Goal: Information Seeking & Learning: Learn about a topic

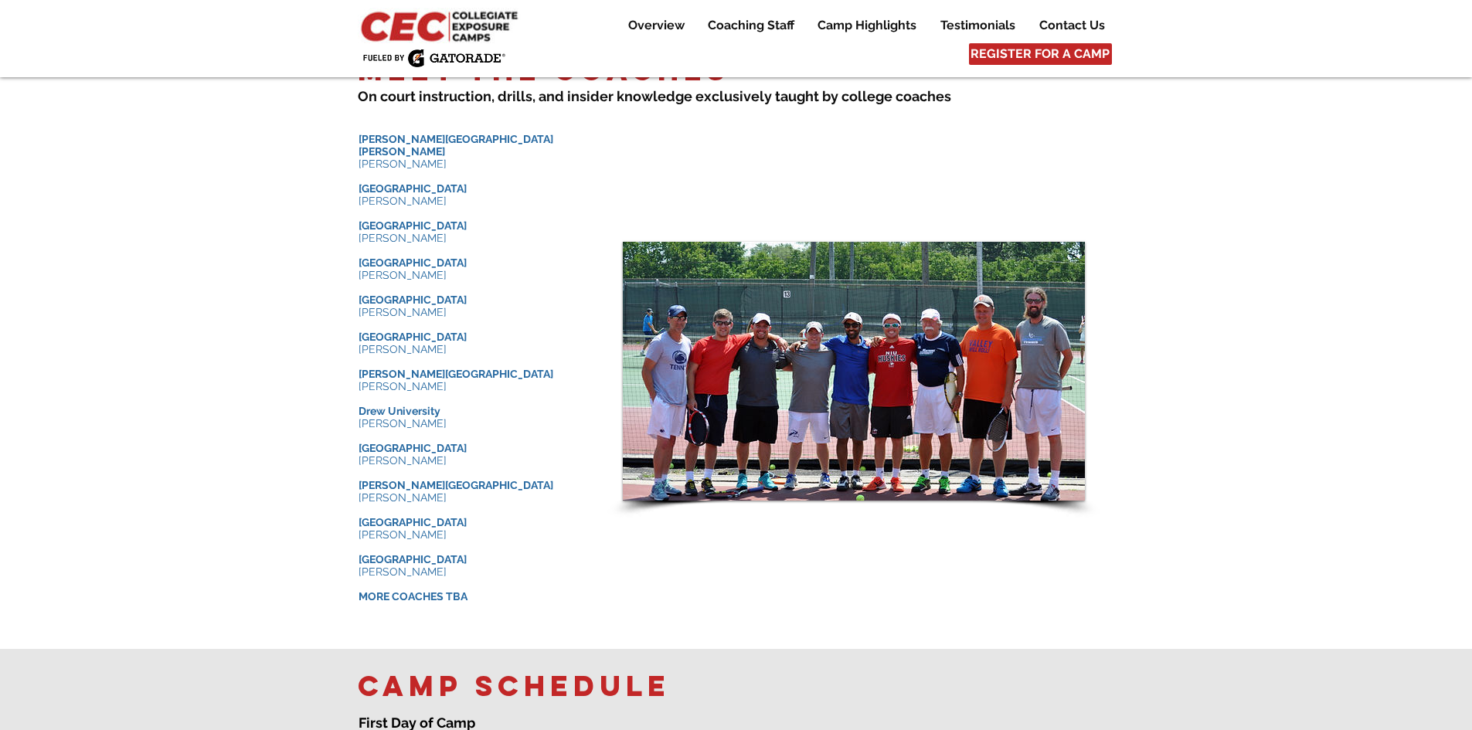
scroll to position [1468, 0]
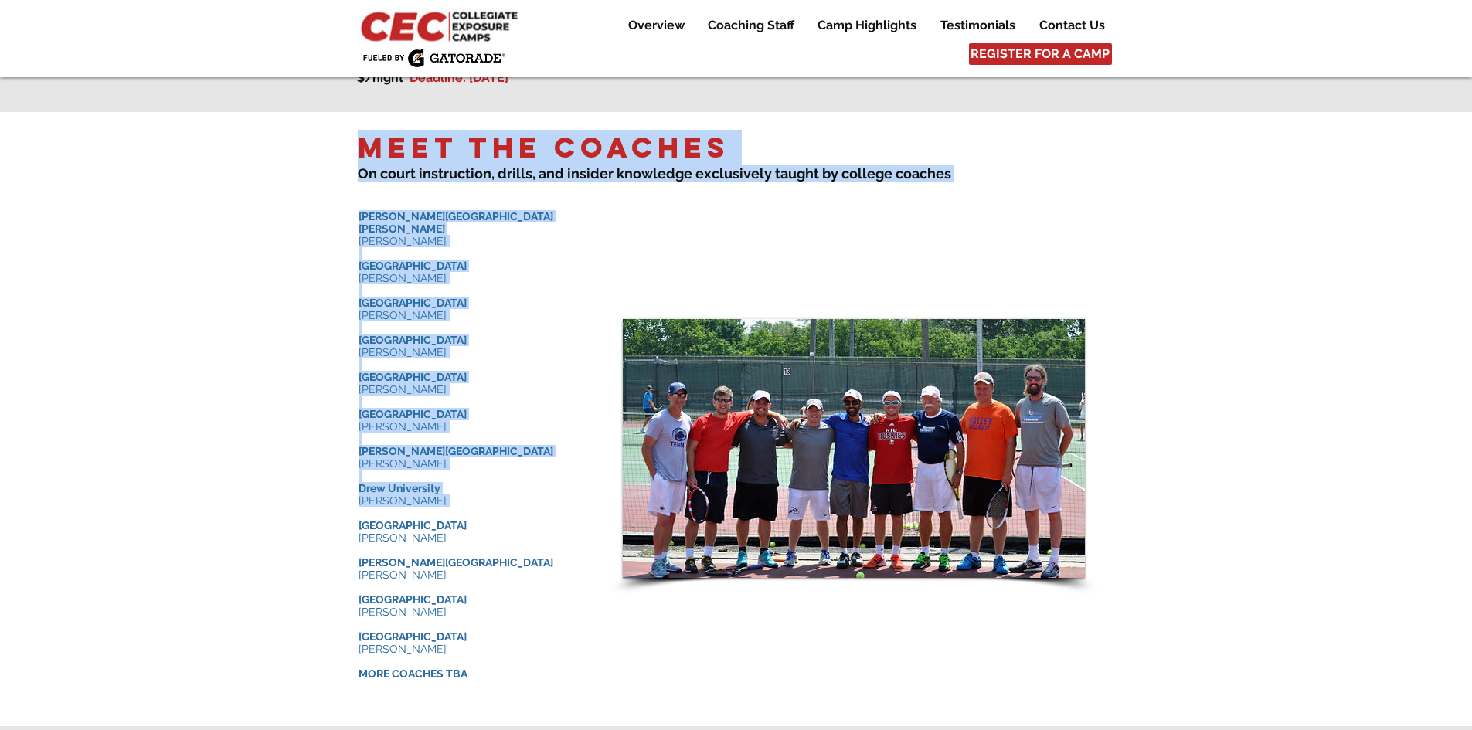
drag, startPoint x: 346, startPoint y: 195, endPoint x: 484, endPoint y: 483, distance: 319.6
click at [484, 483] on div "Meet the Coaches ​ On court instruction, drills , and insider knowledge e xclus…" at bounding box center [736, 419] width 1472 height 614
click at [333, 203] on div at bounding box center [736, 419] width 1472 height 614
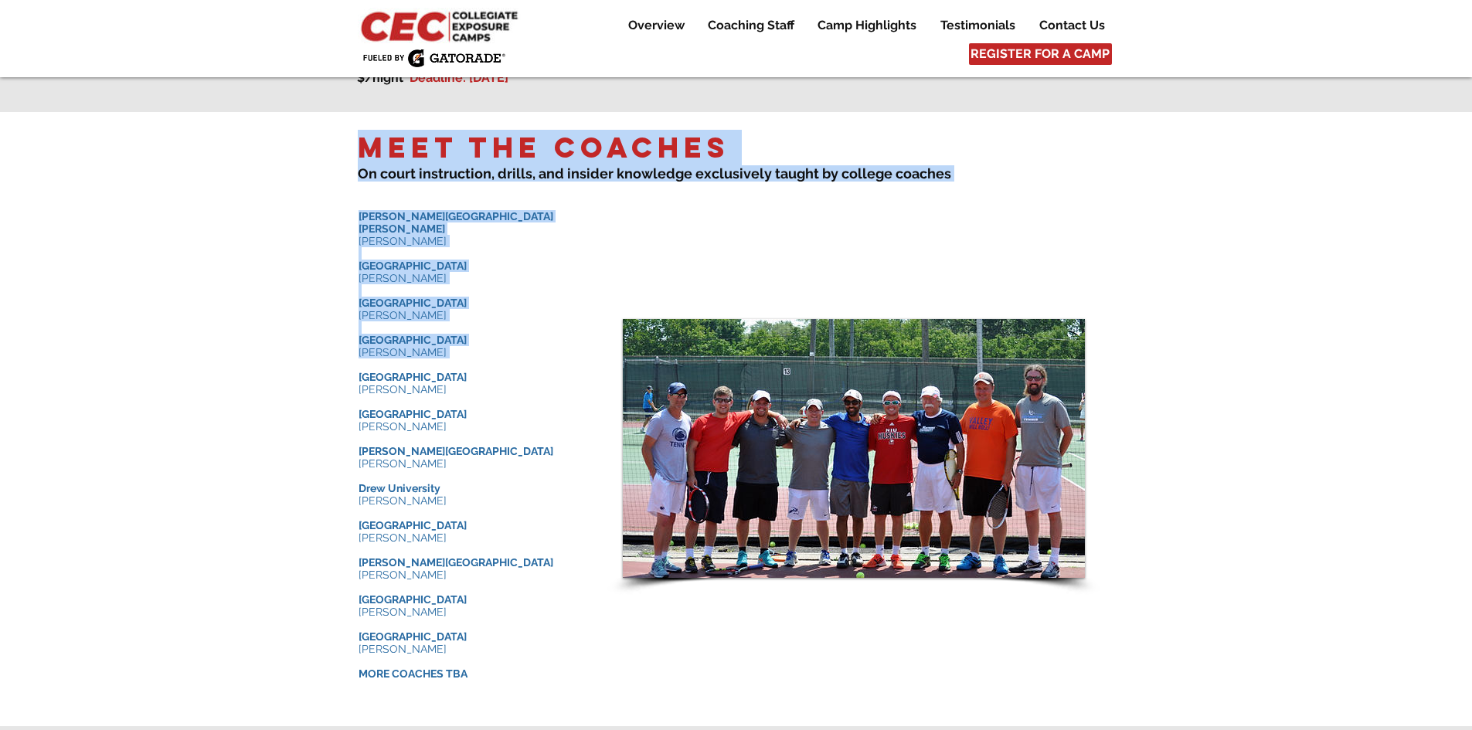
drag, startPoint x: 357, startPoint y: 199, endPoint x: 435, endPoint y: 334, distance: 155.4
click at [435, 334] on div "Meet the Coaches ​ On court instruction, drills , and insider knowledge e xclus…" at bounding box center [736, 419] width 1472 height 614
click at [360, 184] on div at bounding box center [736, 419] width 1472 height 614
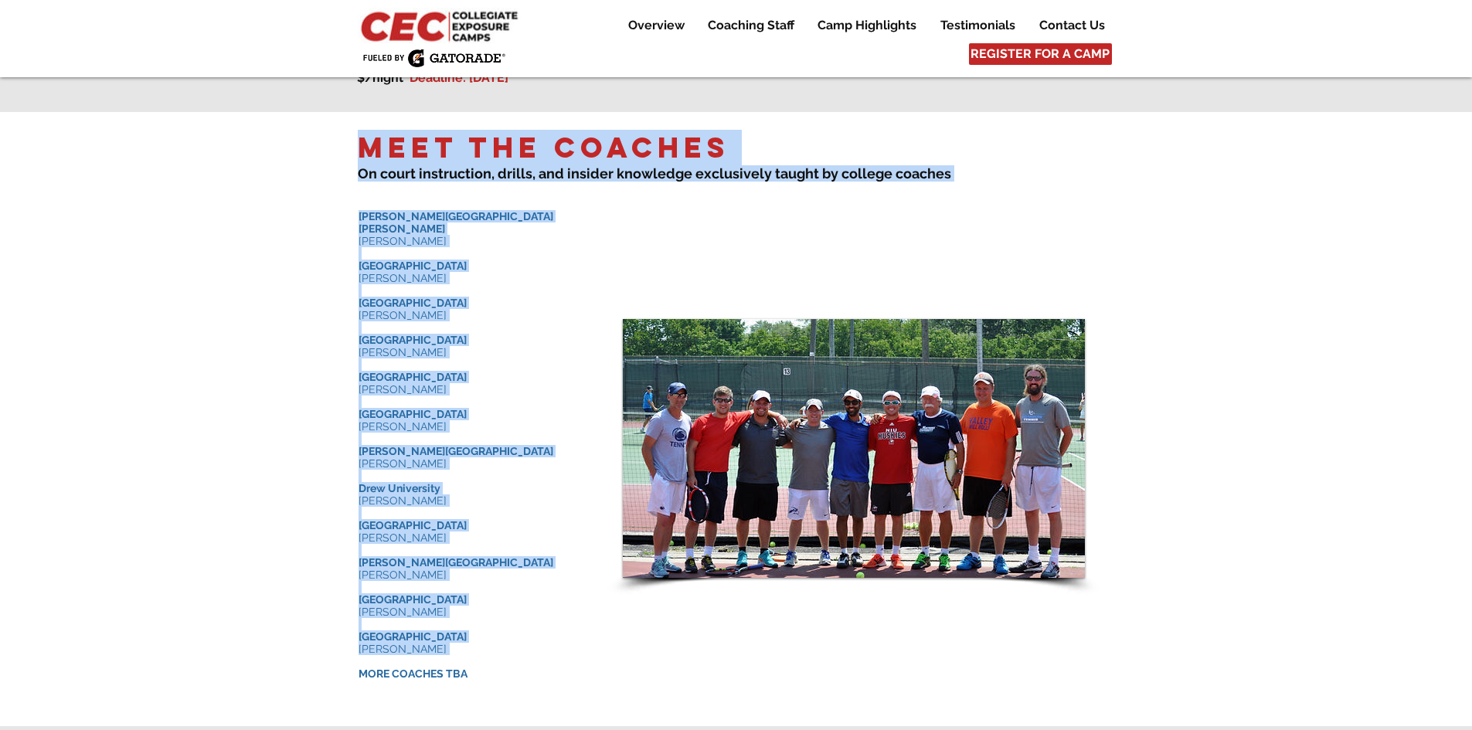
drag, startPoint x: 349, startPoint y: 128, endPoint x: 470, endPoint y: 634, distance: 520.3
click at [470, 634] on div "Meet the Coaches ​ On court instruction, drills , and insider knowledge e xclus…" at bounding box center [736, 419] width 1472 height 614
copy div "Meet the Coaches ​ On court instruction, drills , and insider knowledge e xclus…"
click at [262, 417] on div at bounding box center [736, 419] width 1472 height 614
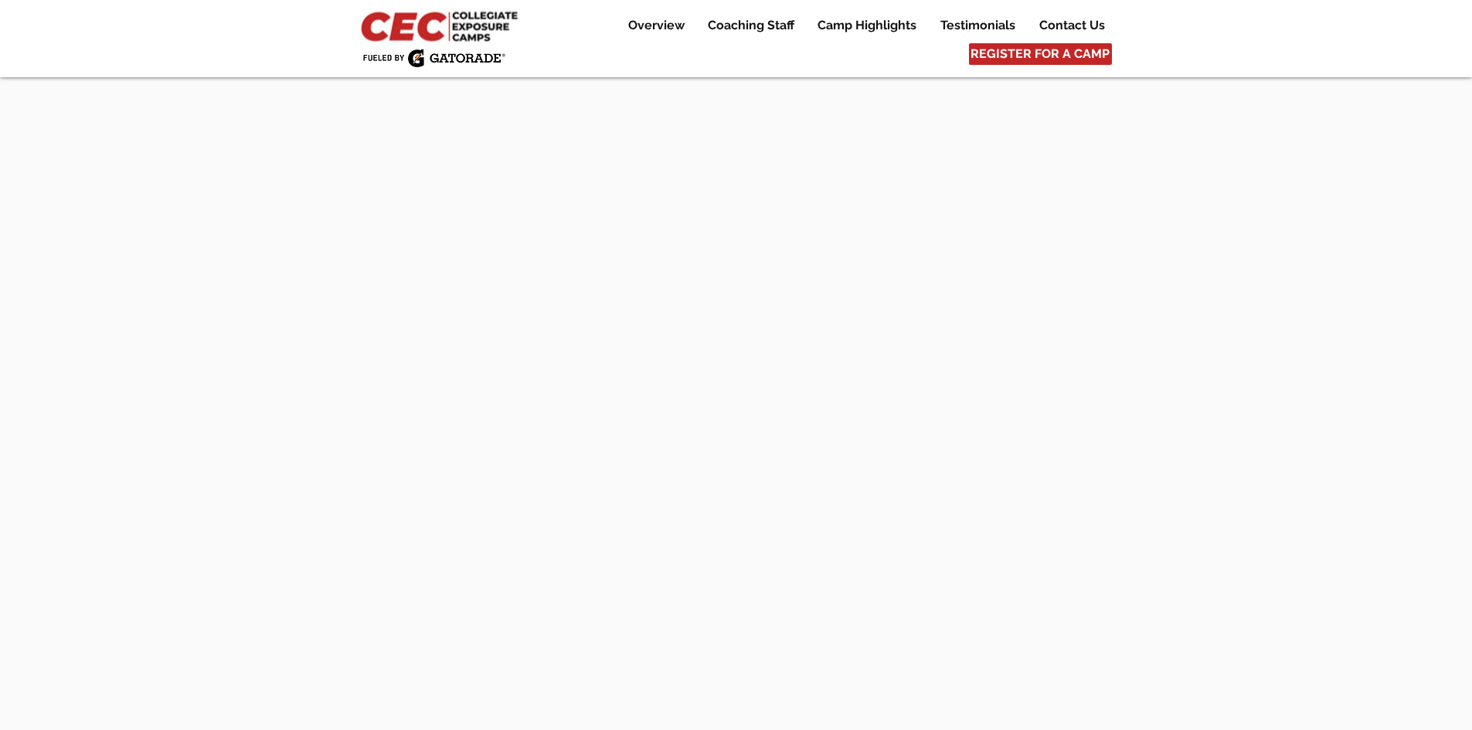
scroll to position [6195, 0]
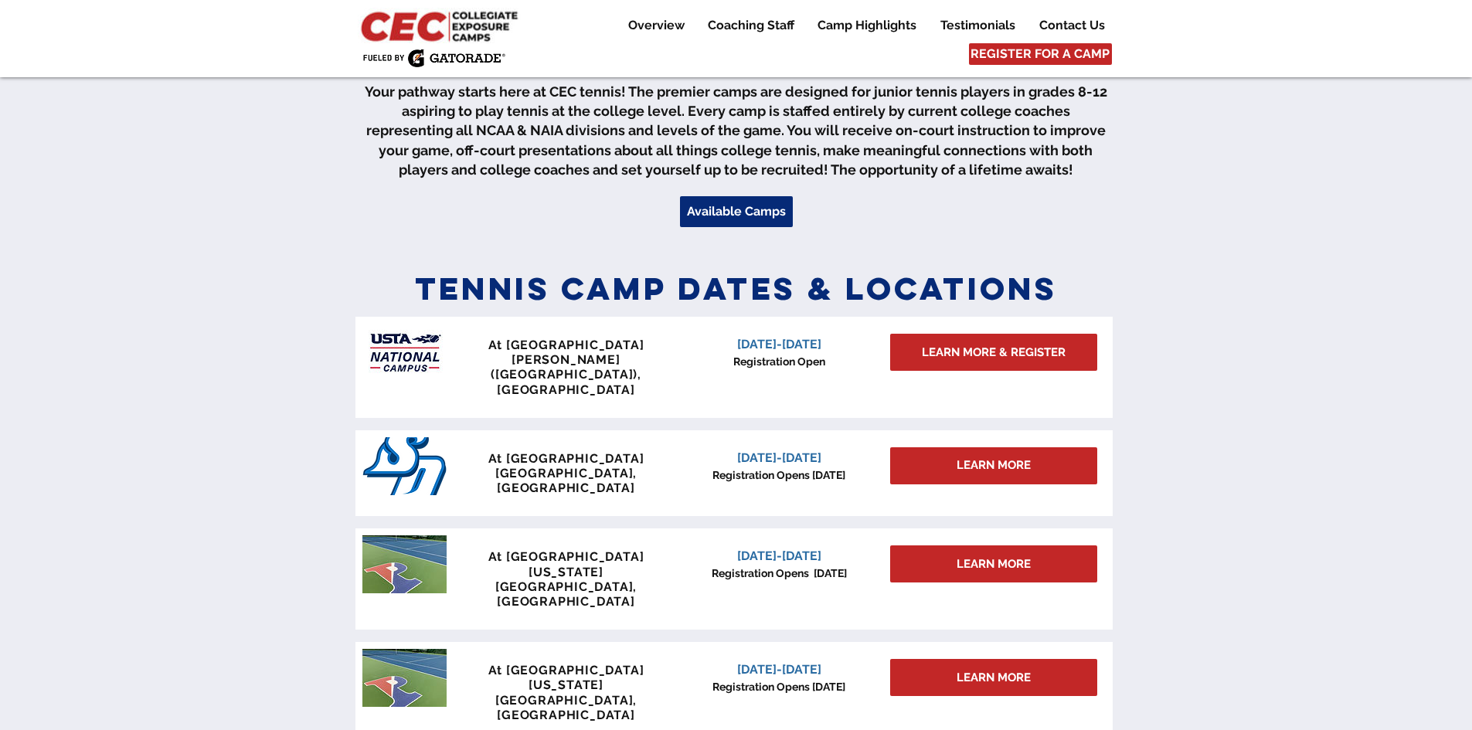
scroll to position [541, 0]
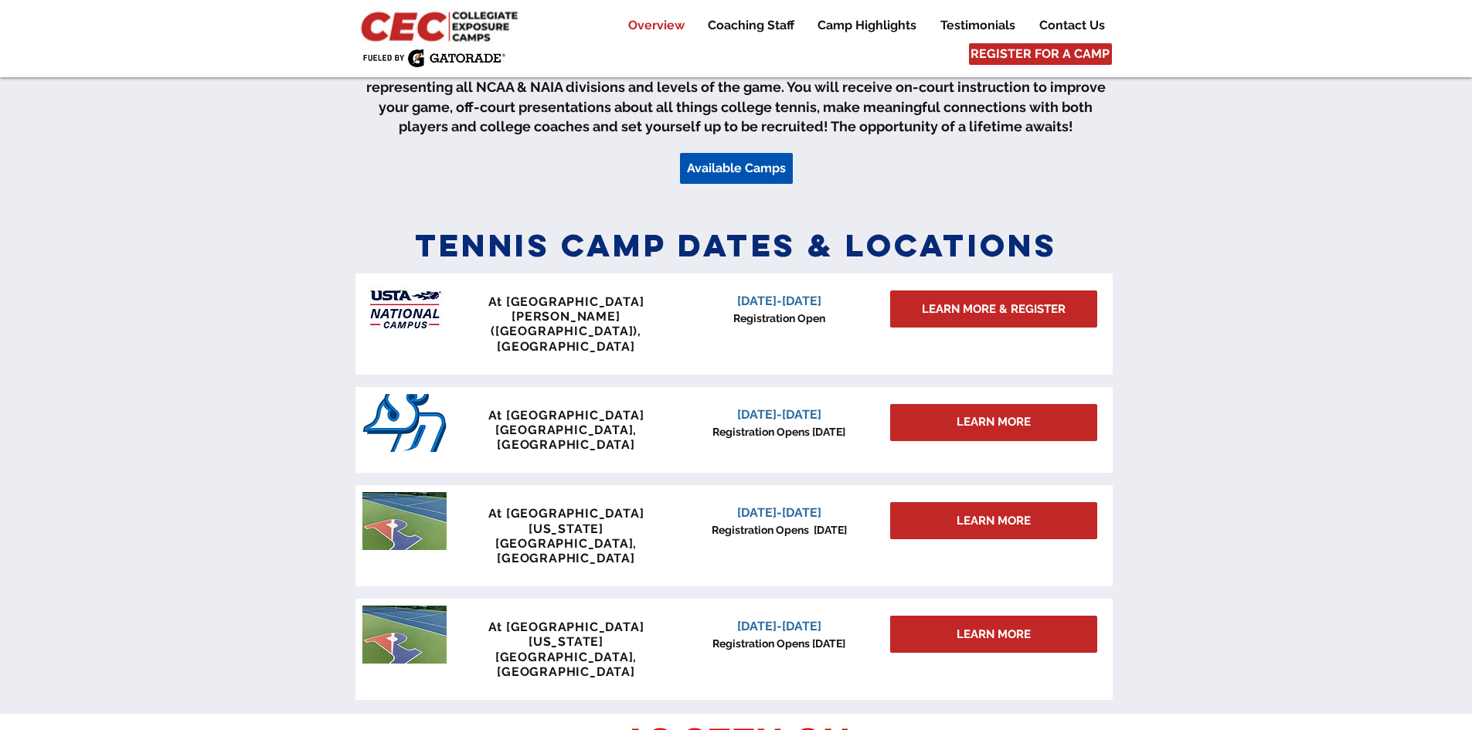
click at [753, 158] on link "Available Camps" at bounding box center [736, 168] width 113 height 31
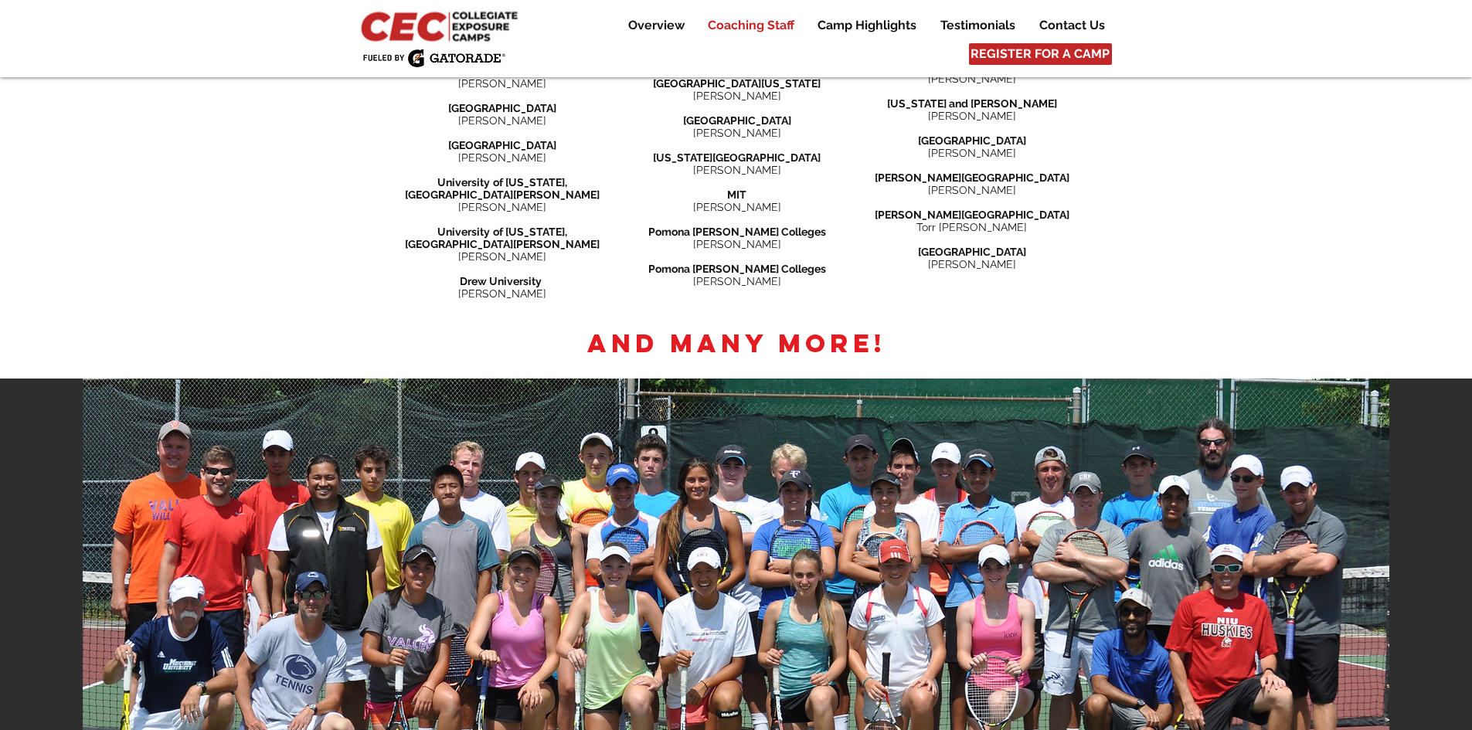
scroll to position [2376, 0]
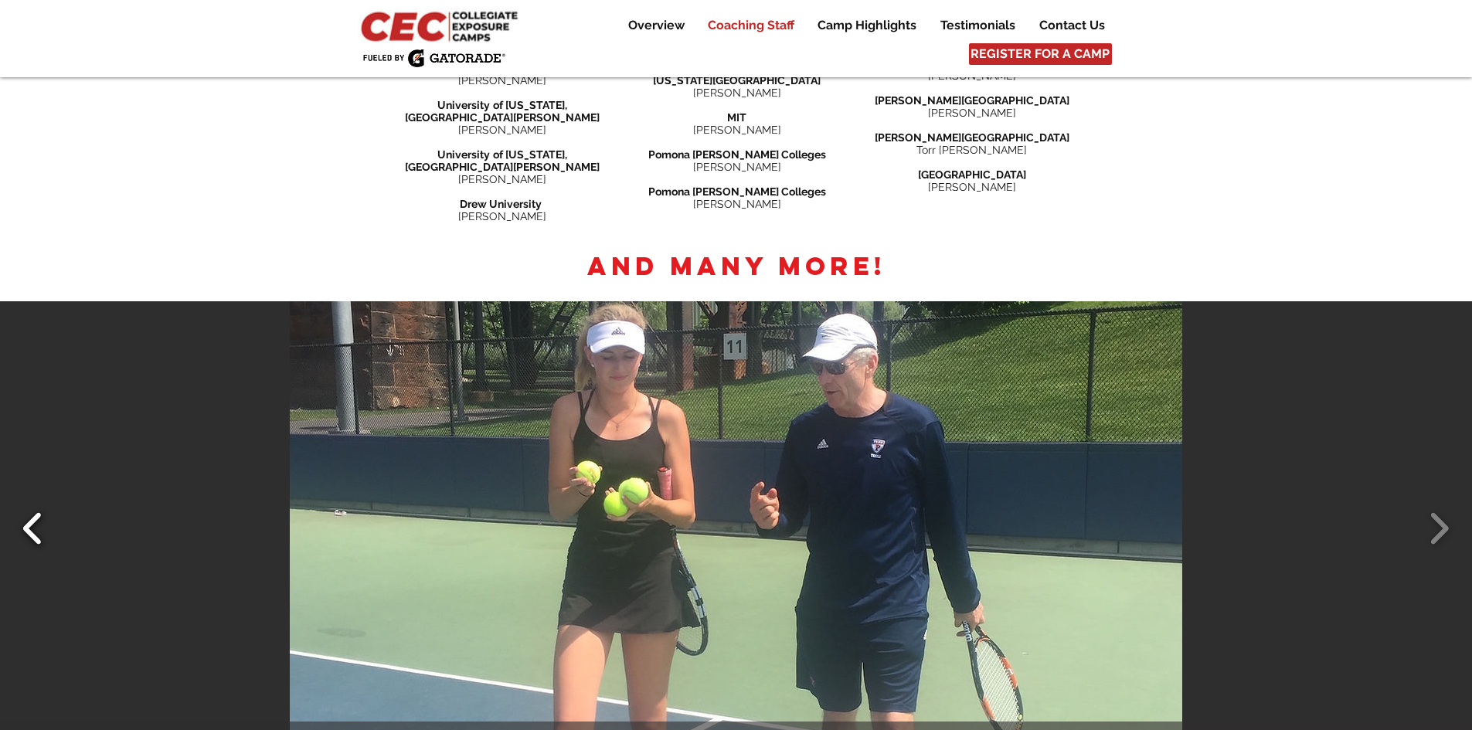
click at [21, 501] on button "Slide show gallery" at bounding box center [32, 528] width 35 height 54
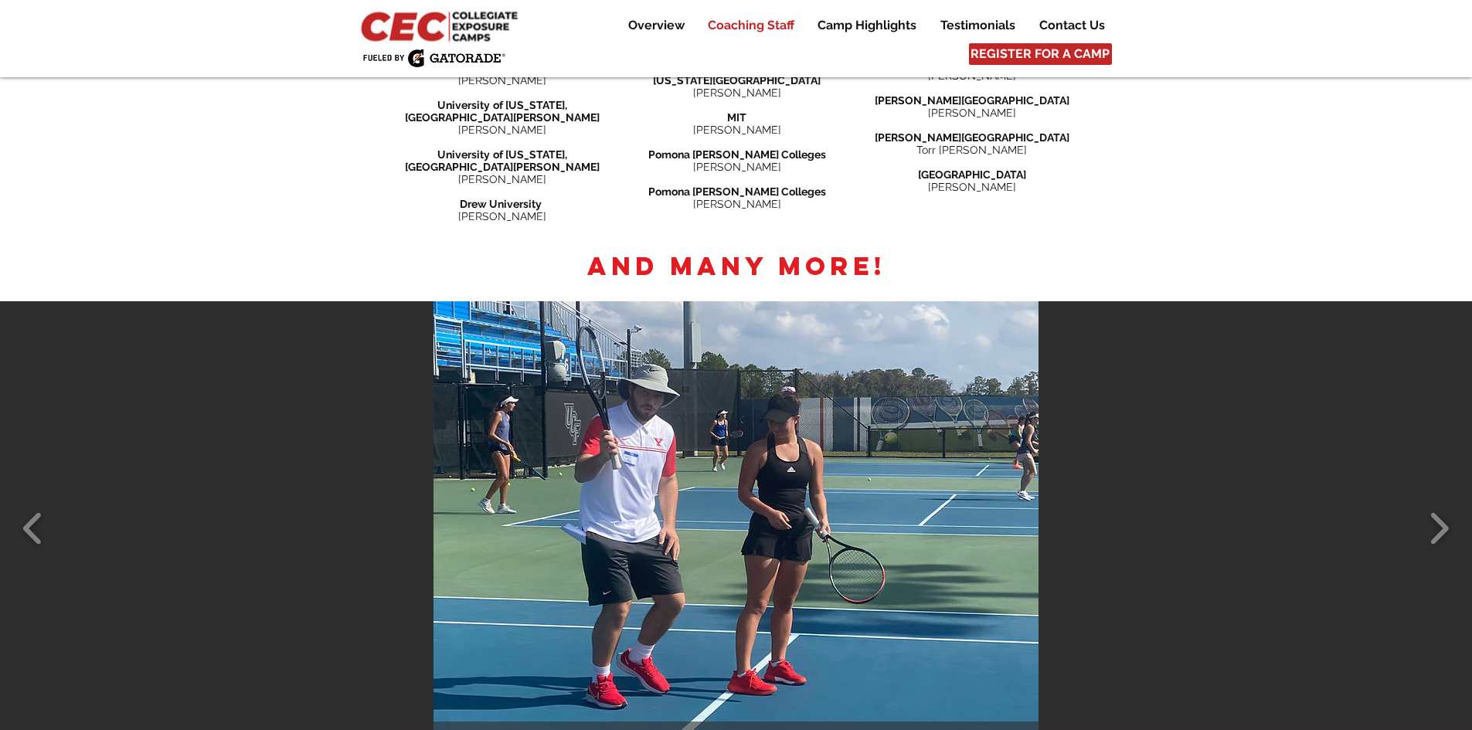
click at [963, 357] on img "Player Instruction Image" at bounding box center [735, 527] width 605 height 453
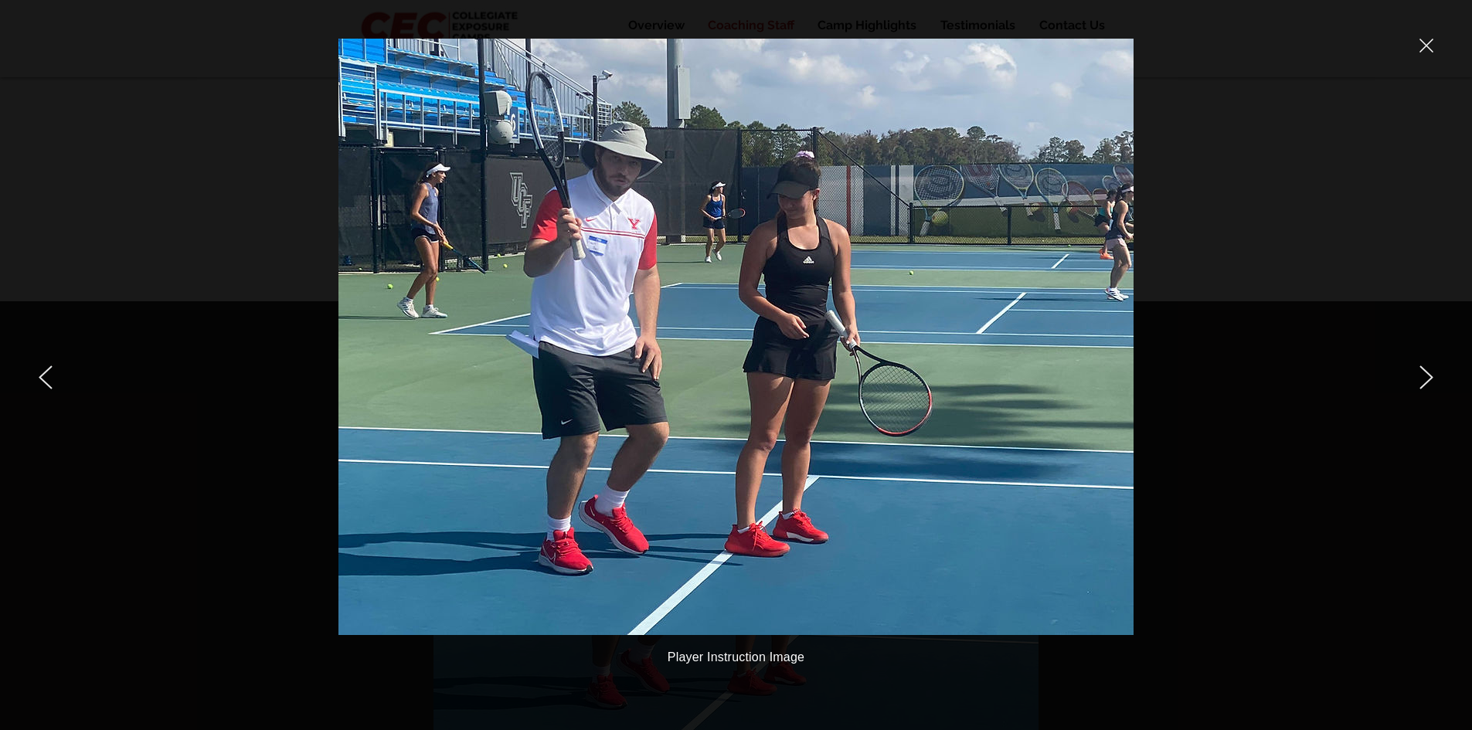
click at [1430, 47] on icon "close" at bounding box center [1426, 46] width 14 height 14
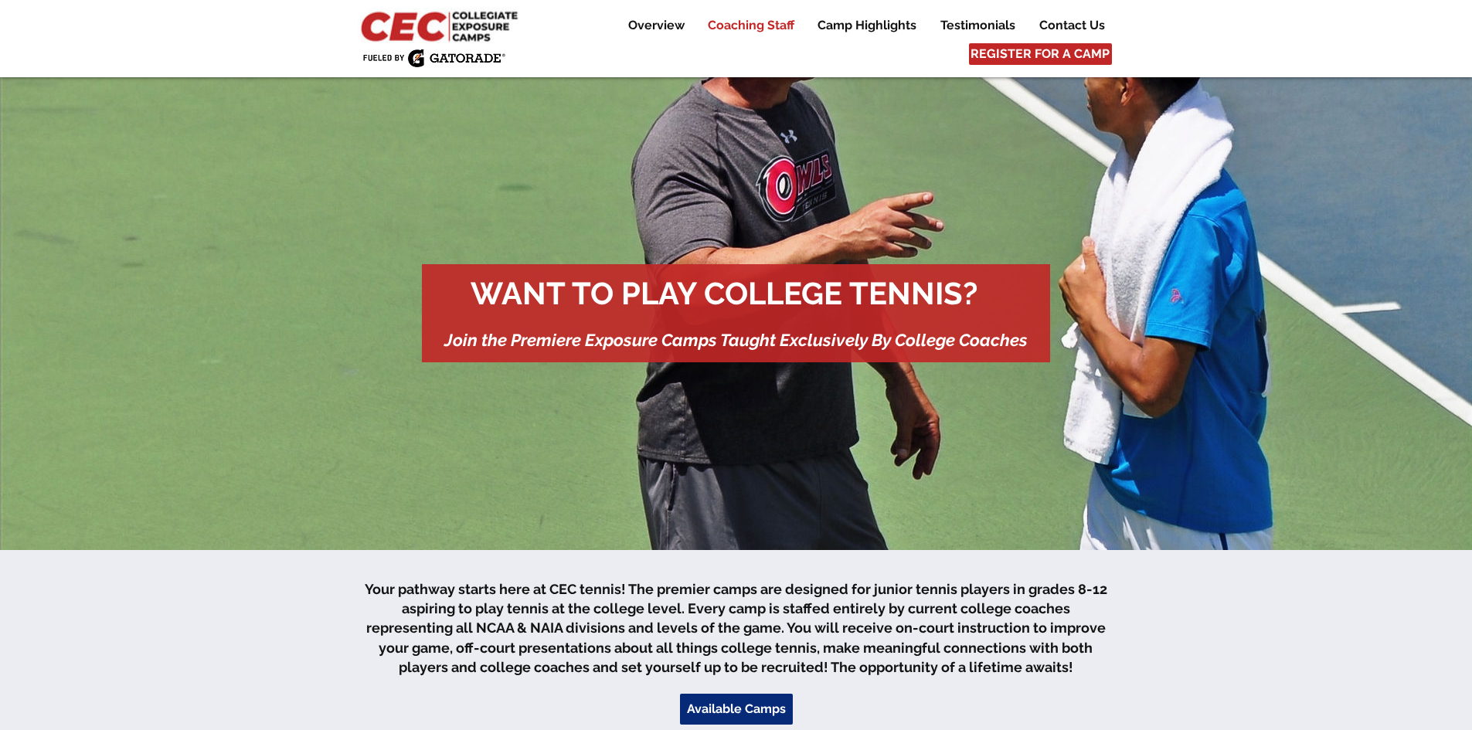
scroll to position [2376, 0]
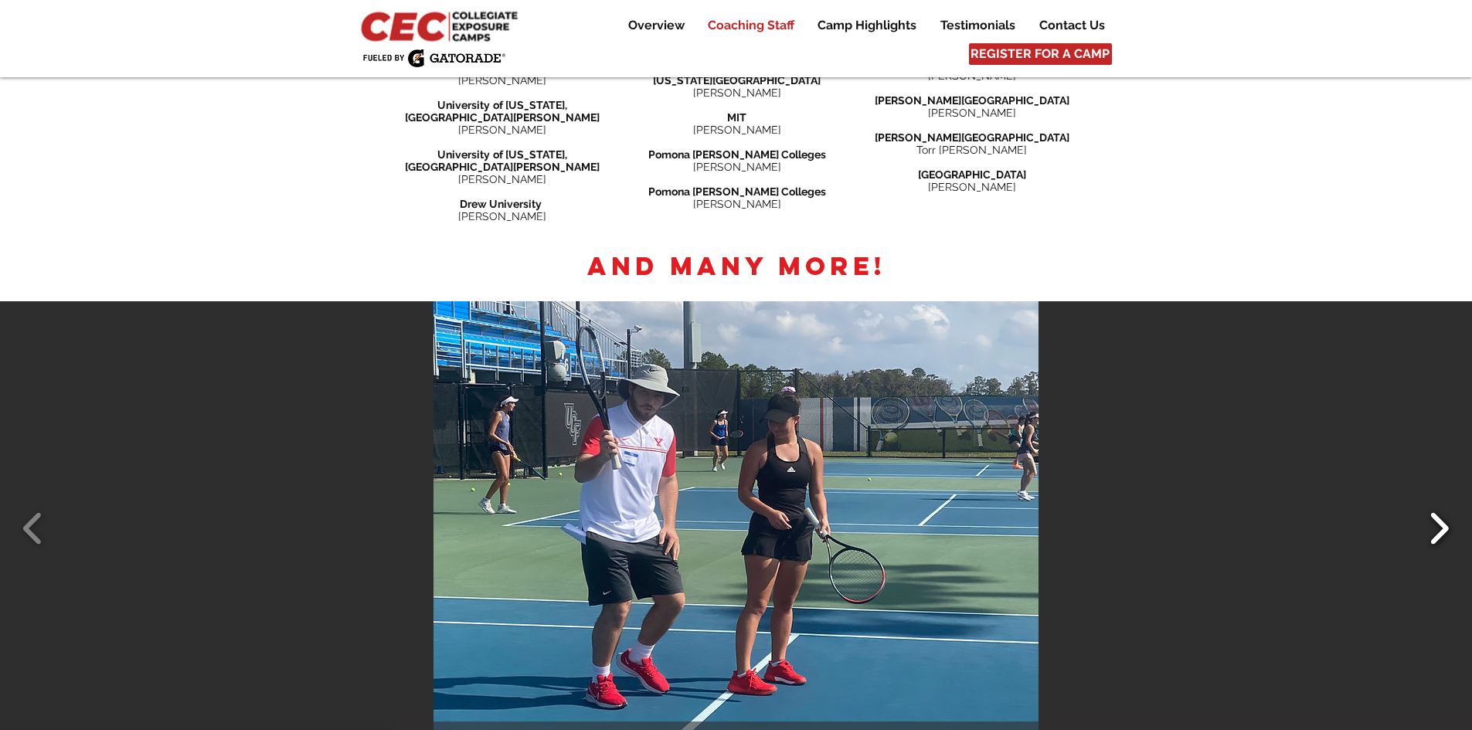
click at [1435, 501] on button "Slide show gallery" at bounding box center [1438, 528] width 35 height 54
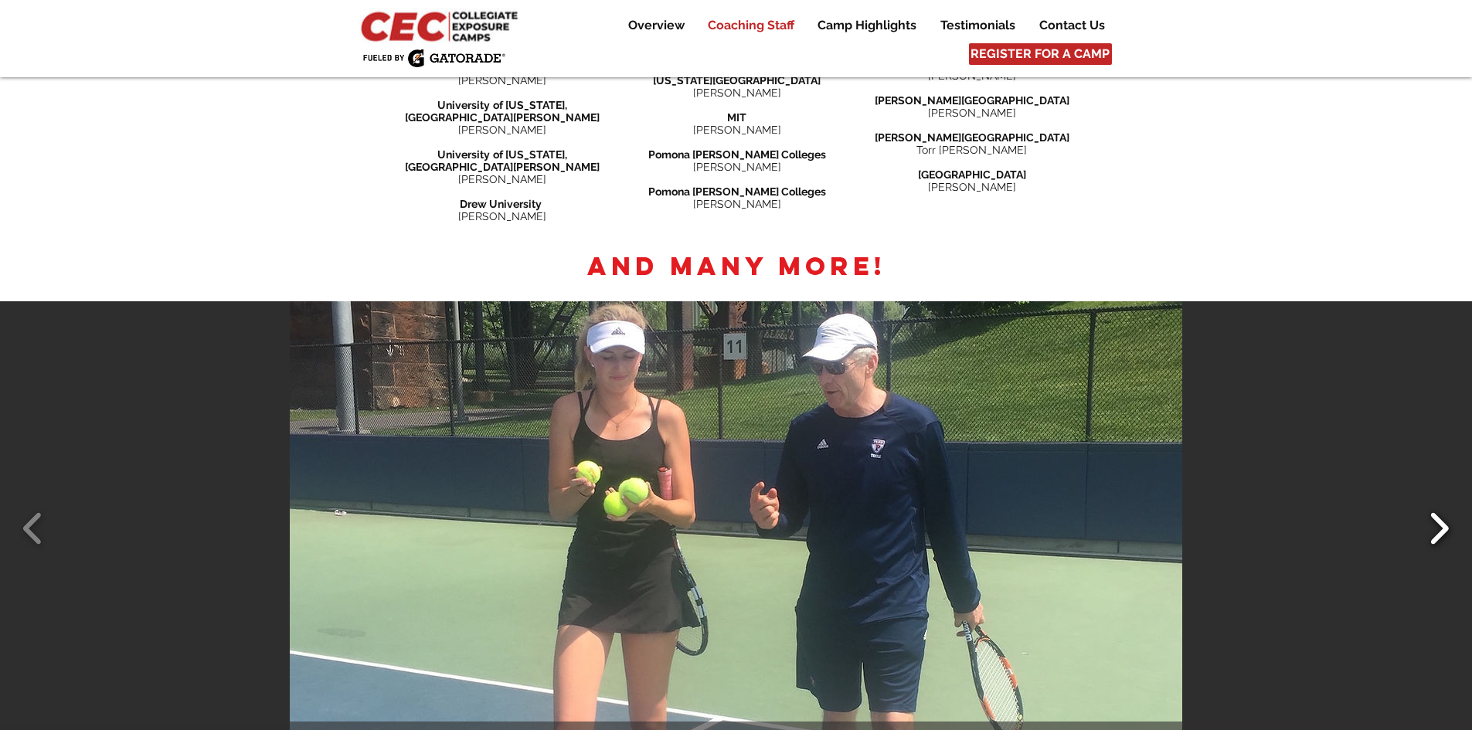
click at [1435, 501] on button "Slide show gallery" at bounding box center [1438, 528] width 35 height 54
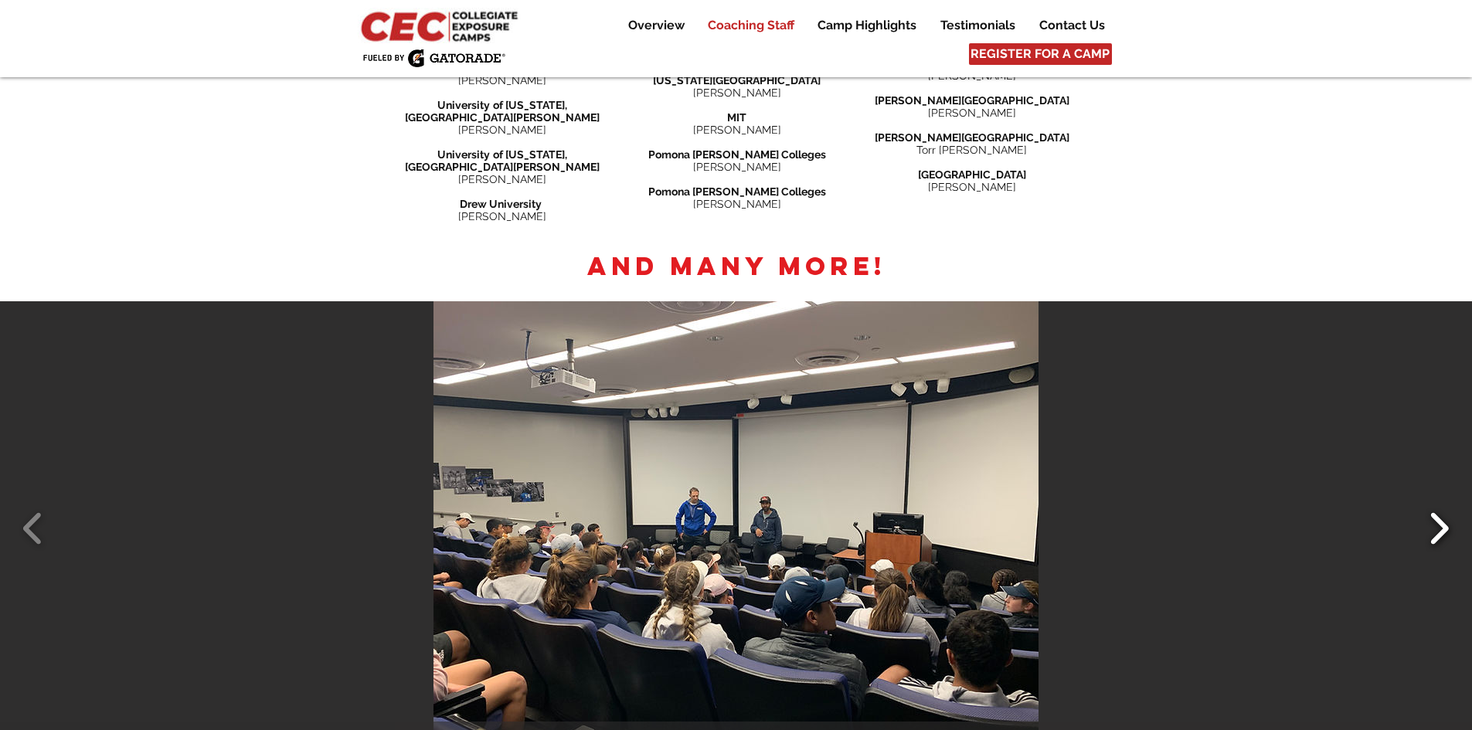
click at [1437, 501] on button "Slide show gallery" at bounding box center [1438, 528] width 35 height 54
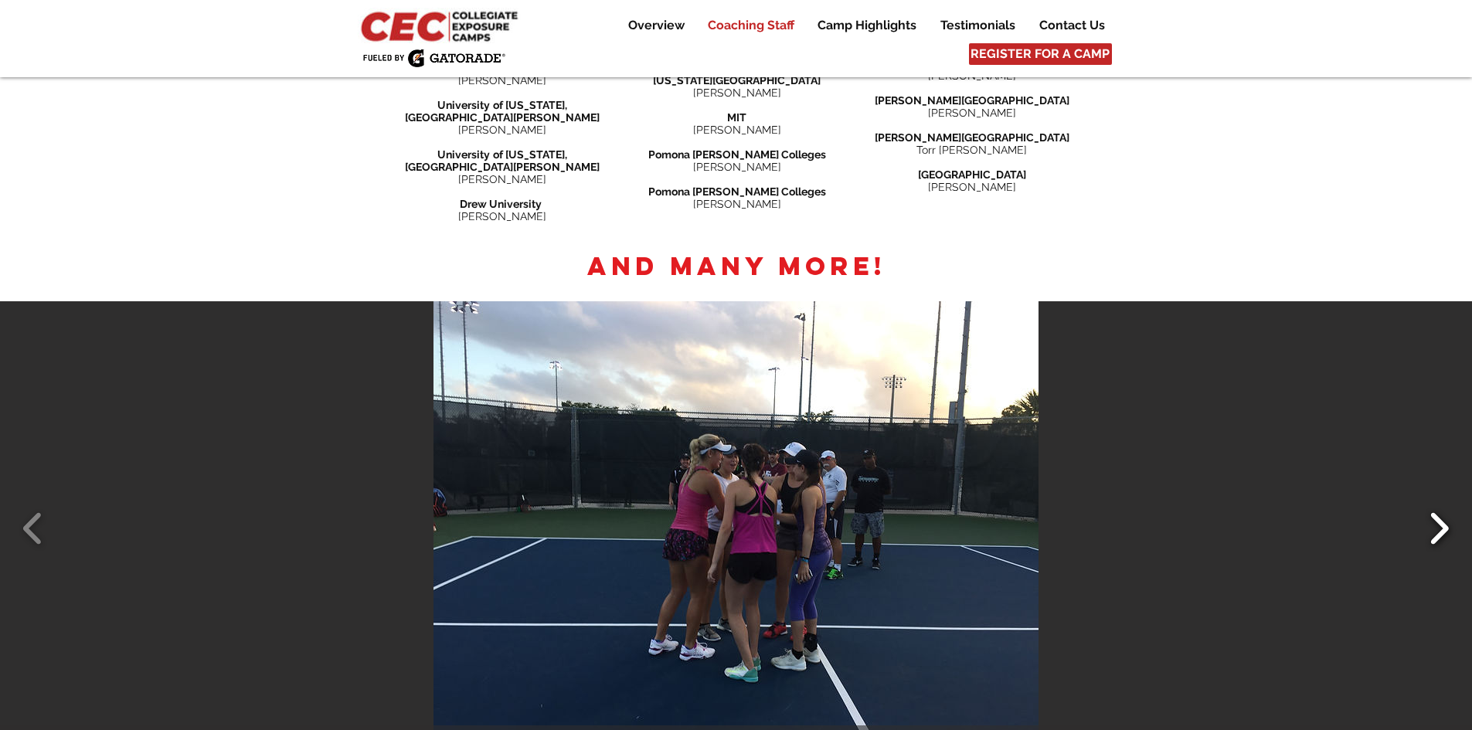
click at [1437, 501] on button "Slide show gallery" at bounding box center [1438, 528] width 35 height 54
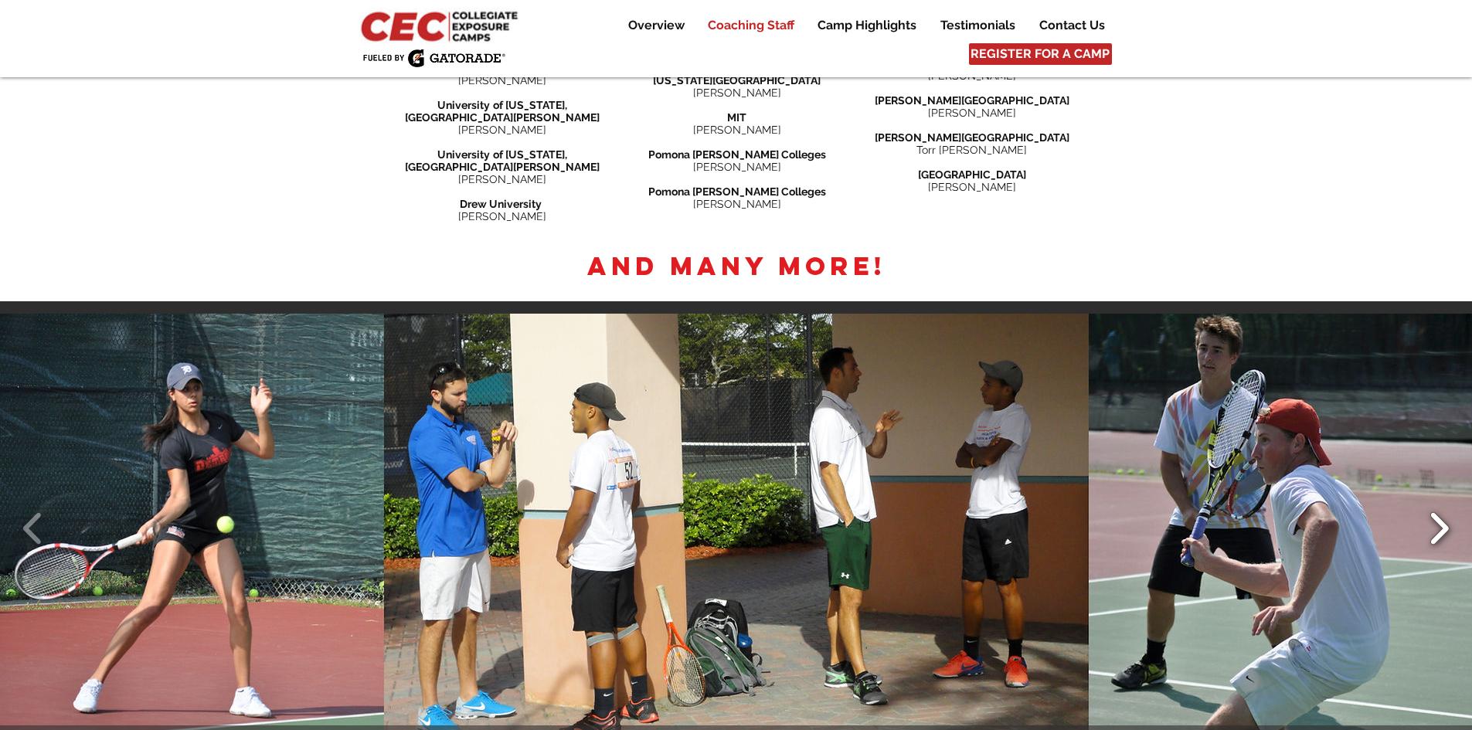
click at [1437, 501] on button "Slide show gallery" at bounding box center [1438, 528] width 35 height 54
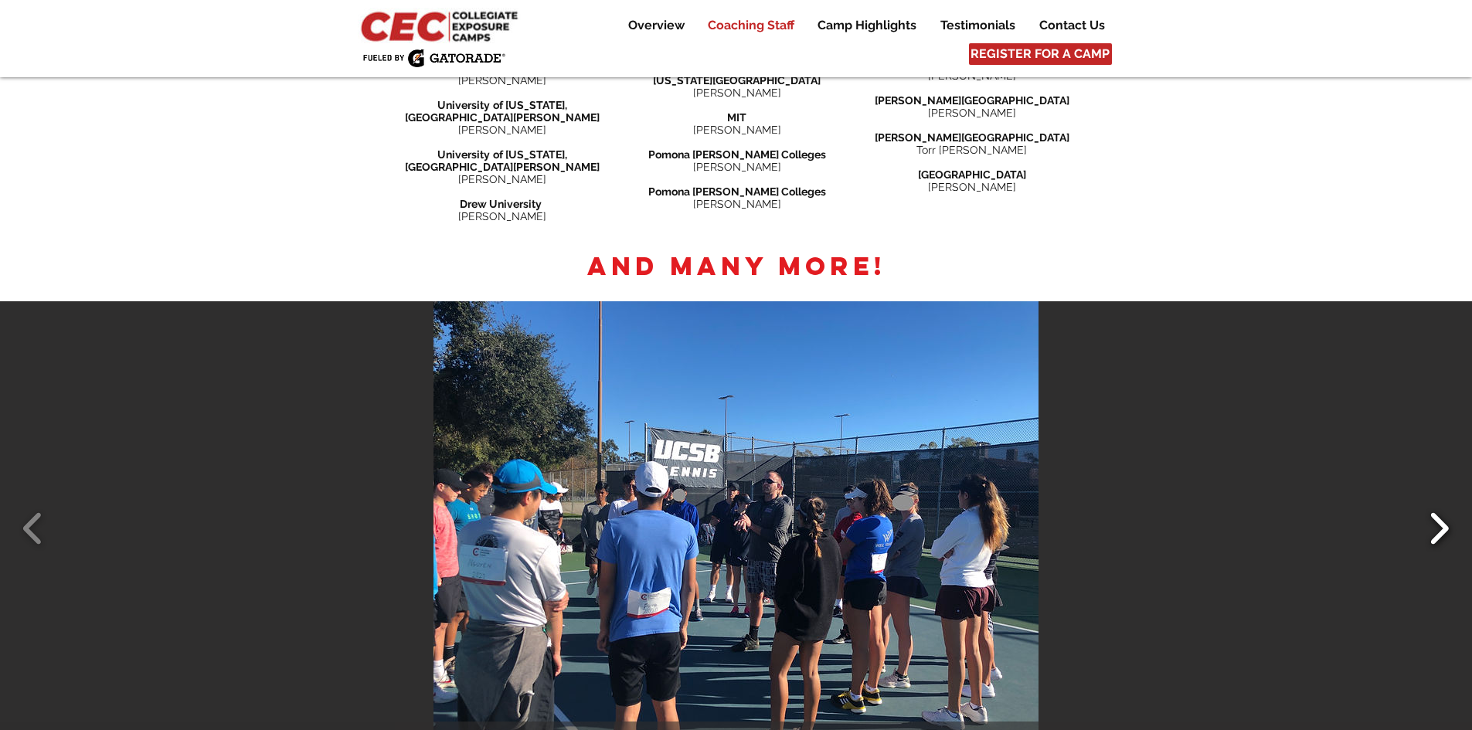
click at [1437, 501] on button "Slide show gallery" at bounding box center [1438, 528] width 35 height 54
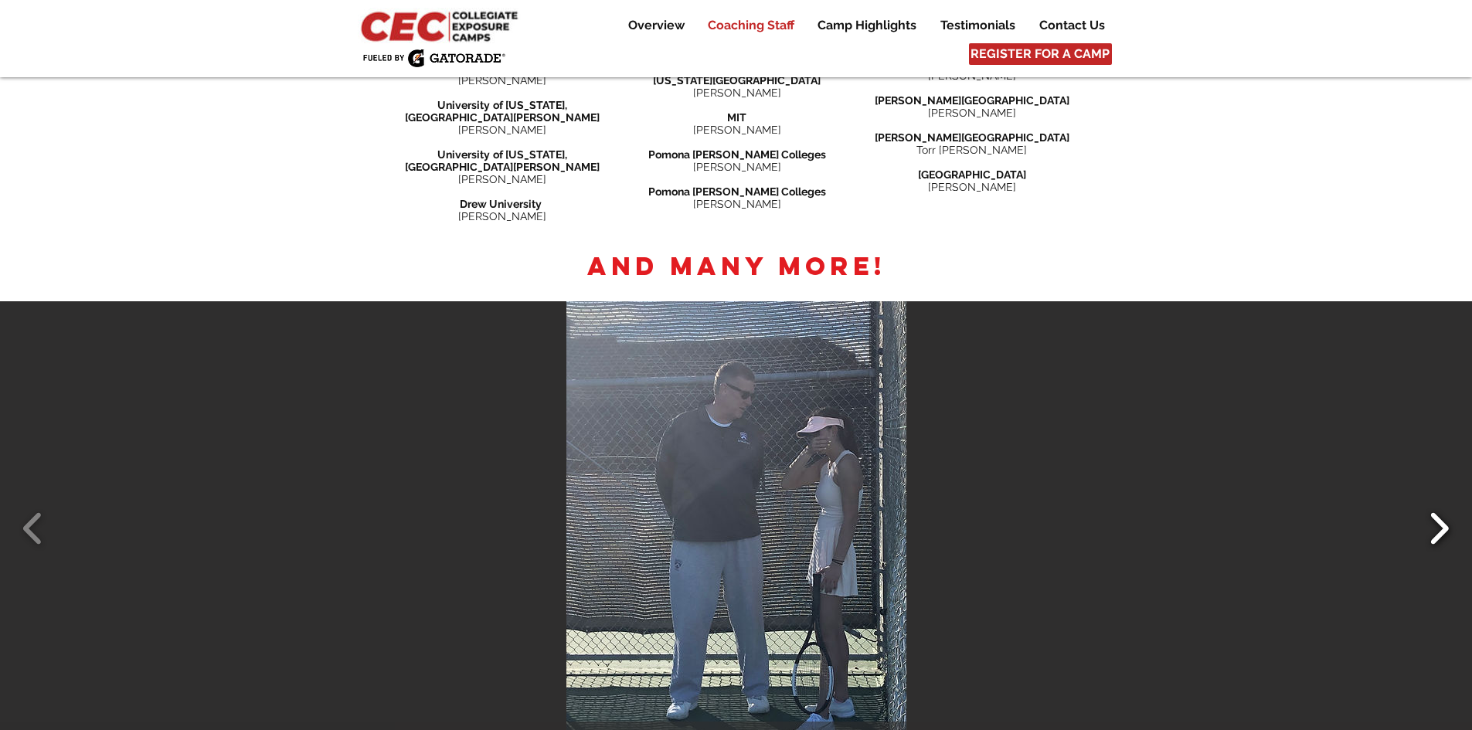
click at [1437, 501] on button "Slide show gallery" at bounding box center [1438, 528] width 35 height 54
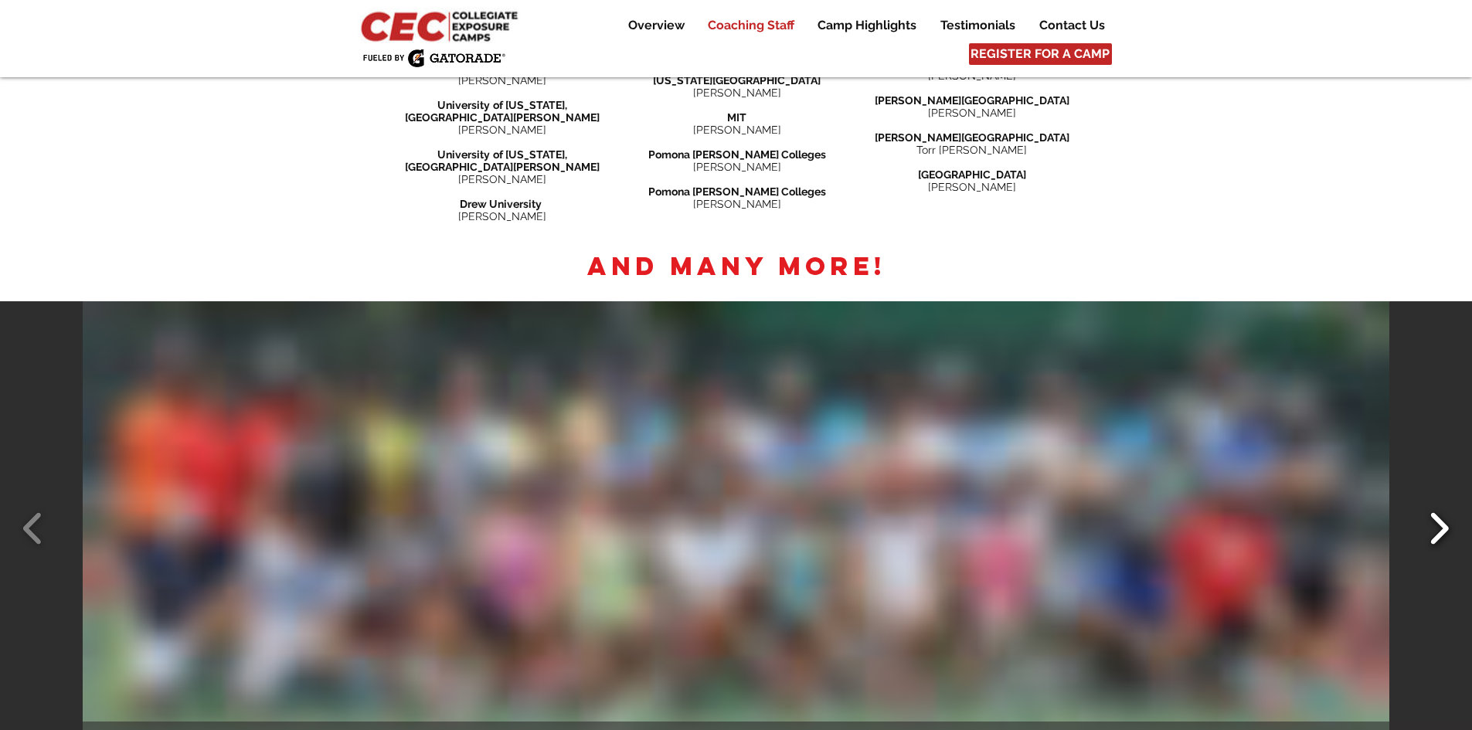
click at [1437, 501] on button "Slide show gallery" at bounding box center [1438, 528] width 35 height 54
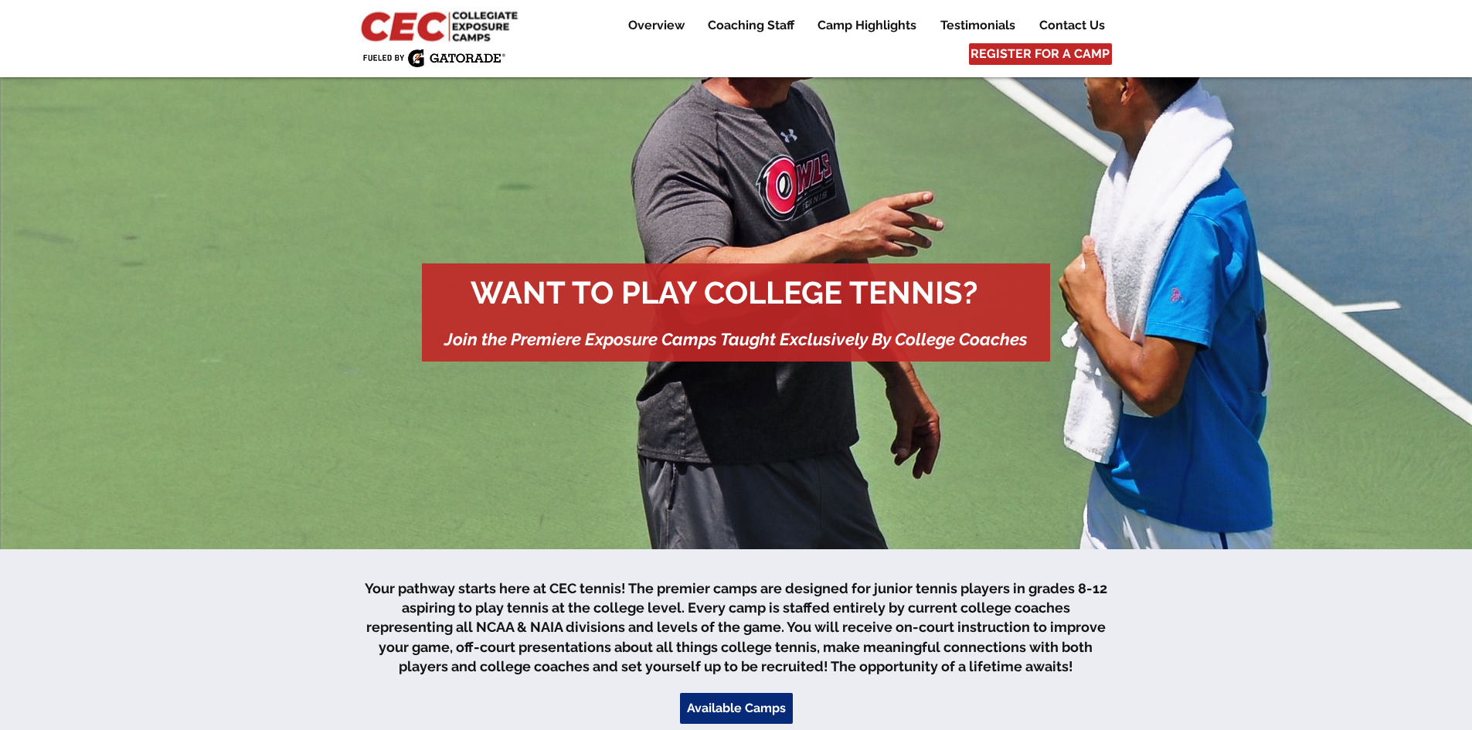
scroll to position [0, 0]
